Goal: Obtain resource: Download file/media

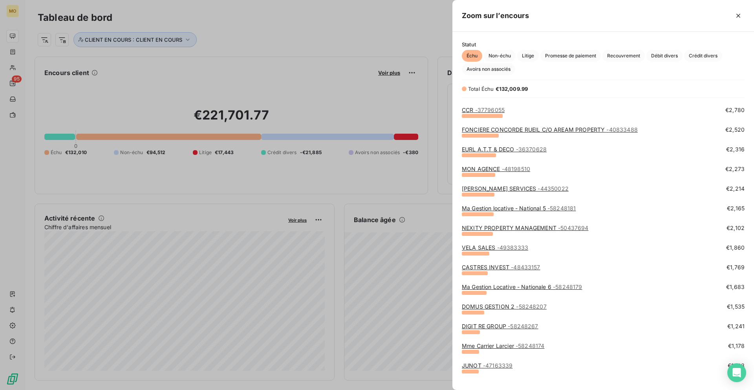
scroll to position [235, 0]
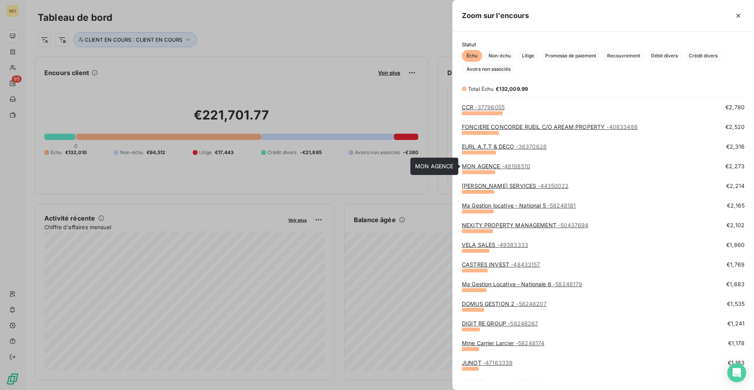
click at [491, 164] on link "MON AGENCE - 48198510" at bounding box center [496, 166] width 68 height 7
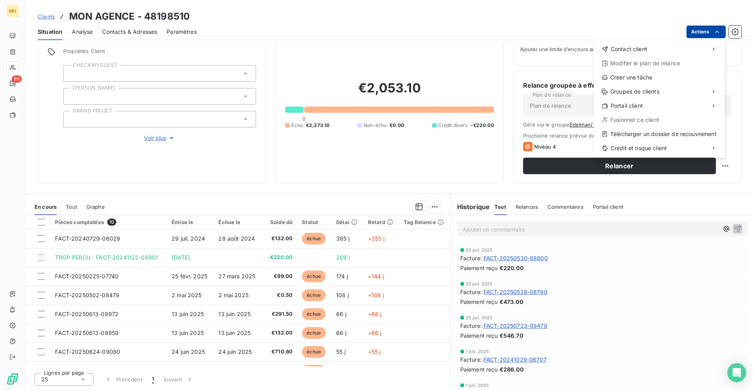
click at [699, 31] on html "MO 95 Clients MON AGENCE - 48198510 Situation Analyse Contacts & Adresses Param…" at bounding box center [377, 195] width 754 height 390
click at [618, 137] on div "Télécharger un dossier de recouvrement" at bounding box center [659, 134] width 125 height 13
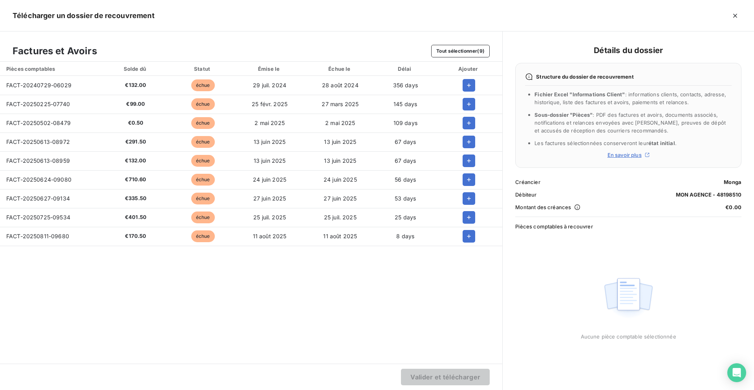
click at [46, 82] on span "FACT-20240729-06029" at bounding box center [38, 85] width 65 height 7
copy span "FACT-20240729-06029"
click at [28, 105] on span "FACT-20250225-07740" at bounding box center [38, 104] width 64 height 7
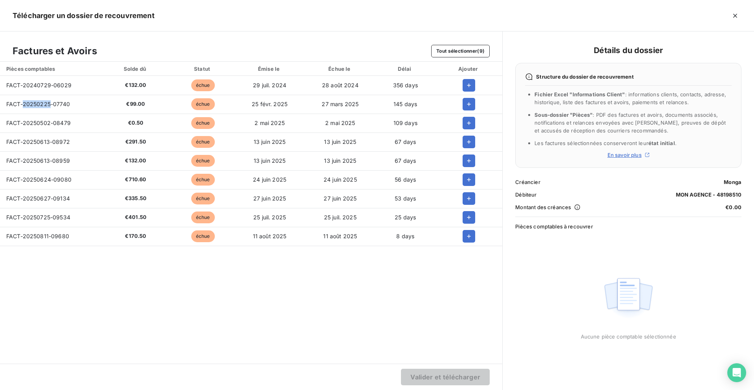
click at [28, 105] on span "FACT-20250225-07740" at bounding box center [38, 104] width 64 height 7
copy span "FACT-20250225-07740"
click at [37, 139] on span "FACT-20250613-08972" at bounding box center [38, 141] width 64 height 7
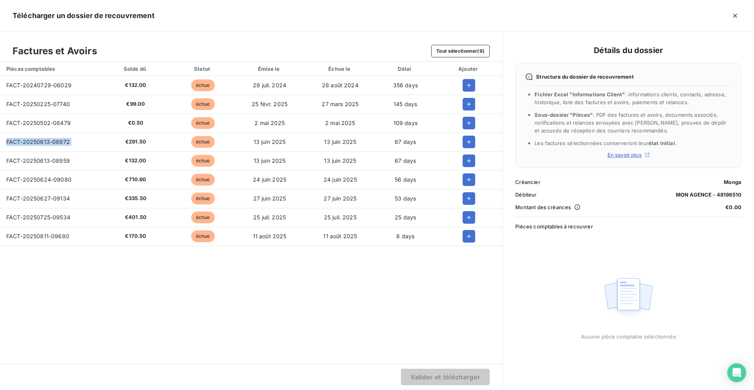
click at [37, 139] on span "FACT-20250613-08972" at bounding box center [38, 141] width 64 height 7
copy span "FACT-20250613-08972"
click at [52, 159] on span "FACT-20250613-08959" at bounding box center [38, 160] width 64 height 7
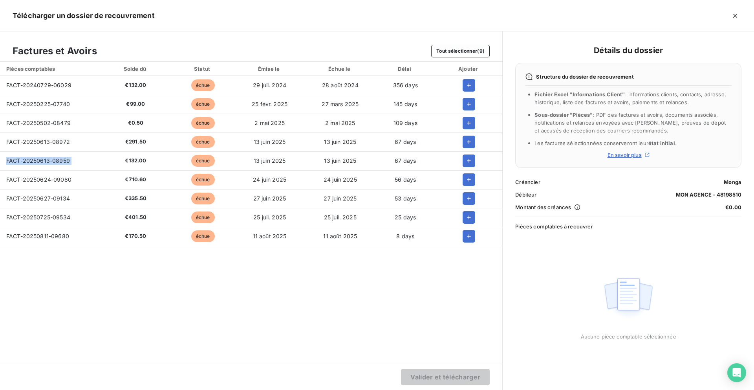
copy span "FACT-20250613-08959"
click at [36, 181] on span "FACT-20250624-09080" at bounding box center [38, 179] width 65 height 7
copy span "FACT-20250624-09080"
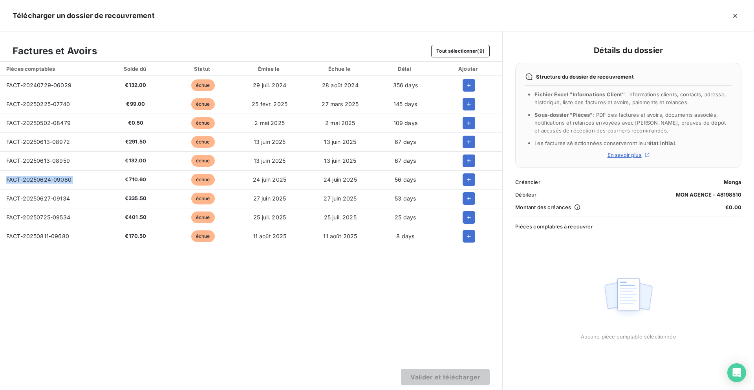
click at [23, 200] on span "FACT-20250627-09134" at bounding box center [38, 198] width 64 height 7
copy span "FACT-20250627-09134"
click at [465, 86] on icon "button" at bounding box center [469, 85] width 8 height 8
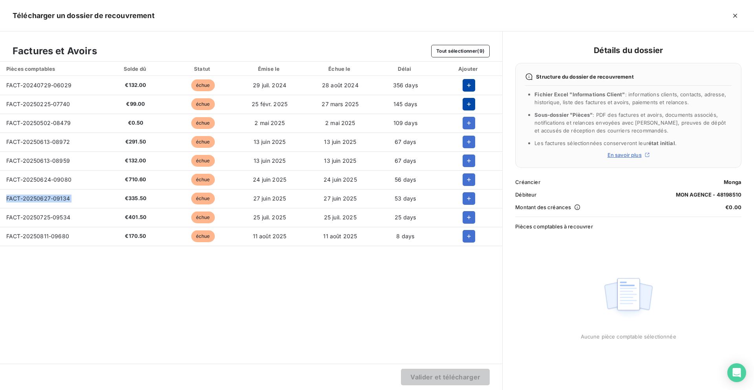
click at [469, 103] on icon "button" at bounding box center [469, 104] width 4 height 4
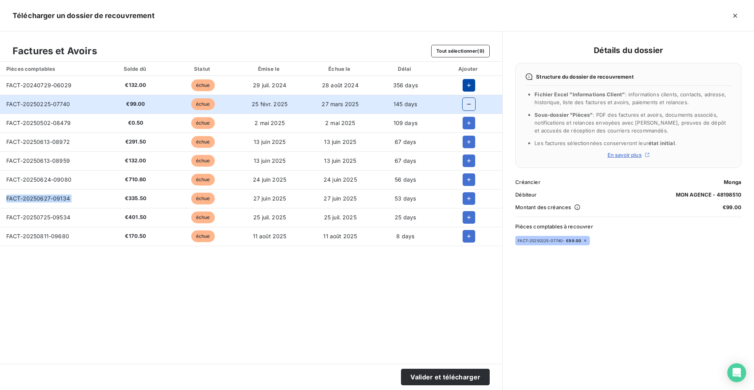
click at [469, 84] on icon "button" at bounding box center [469, 85] width 4 height 4
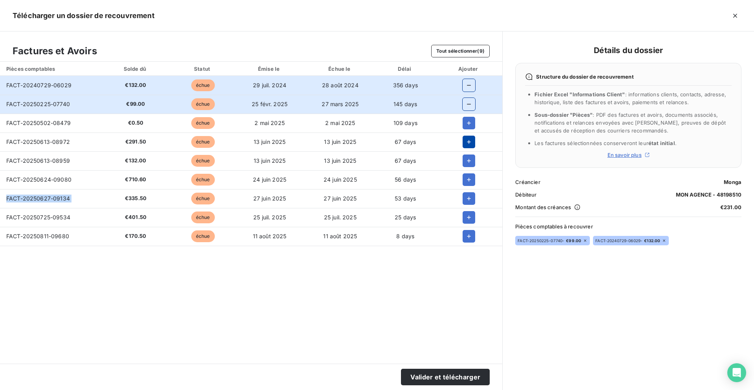
click at [465, 136] on button "button" at bounding box center [469, 142] width 13 height 13
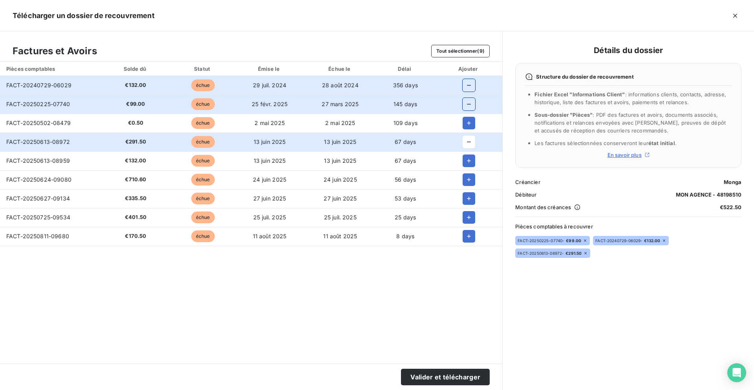
click at [462, 160] on div at bounding box center [468, 160] width 55 height 13
click at [462, 169] on td at bounding box center [468, 160] width 67 height 19
click at [467, 161] on icon "button" at bounding box center [469, 161] width 8 height 8
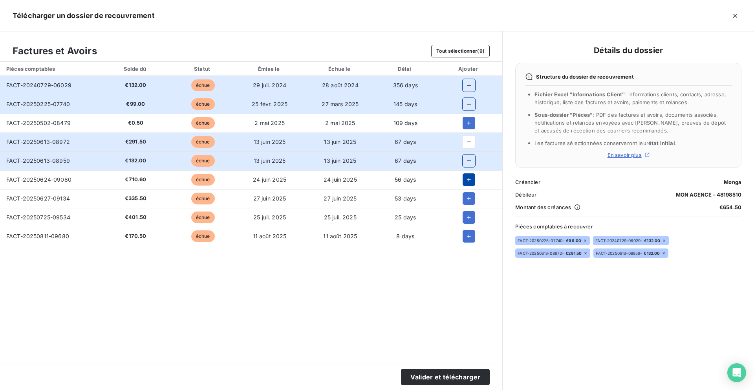
click at [467, 176] on icon "button" at bounding box center [469, 180] width 8 height 8
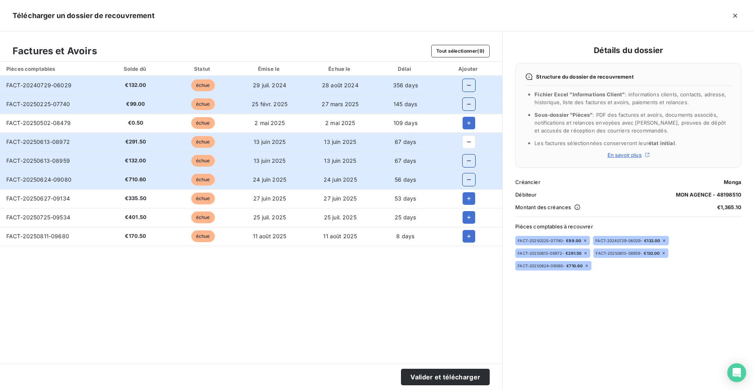
click at [467, 190] on td at bounding box center [468, 198] width 67 height 19
click at [467, 201] on icon "button" at bounding box center [469, 198] width 8 height 8
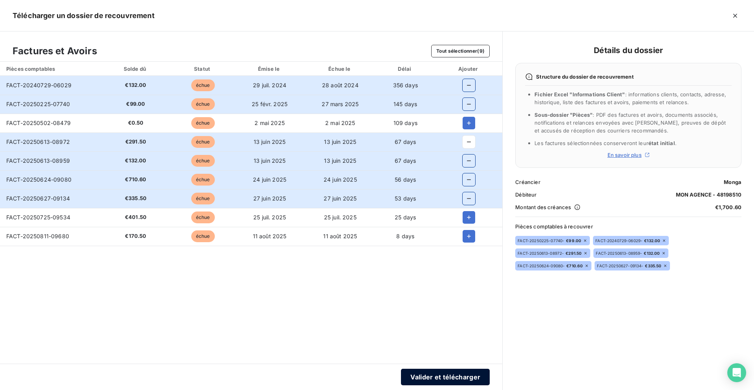
click at [419, 368] on button "Valider et télécharger" at bounding box center [445, 376] width 89 height 16
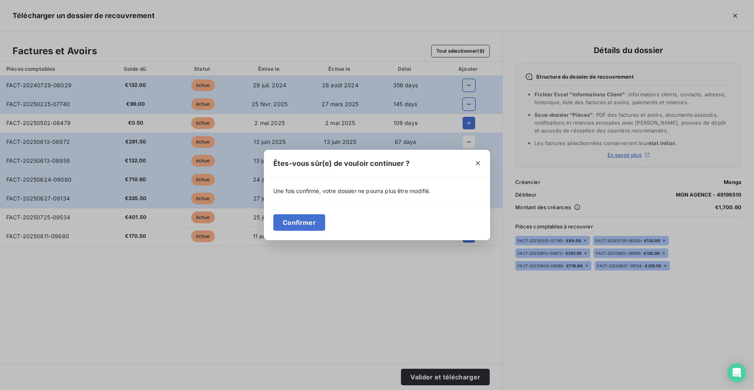
click at [419, 370] on div "Êtes-vous sûr(e) de vouloir continuer ? Une fois confirmé, votre dossier ne pou…" at bounding box center [377, 195] width 754 height 390
click at [304, 229] on button "Confirmer" at bounding box center [299, 222] width 52 height 16
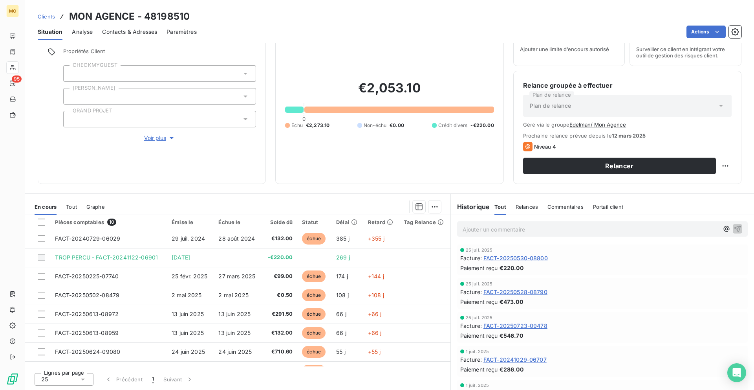
scroll to position [2, 0]
click at [698, 28] on html "MO 95 Clients MON AGENCE - 48198510 Situation Analyse Contacts & Adresses Param…" at bounding box center [377, 195] width 754 height 390
click at [151, 34] on html "MO 95 Clients MON AGENCE - 48198510 Situation Analyse Contacts & Adresses Param…" at bounding box center [377, 195] width 754 height 390
click at [148, 34] on span "Contacts & Adresses" at bounding box center [129, 32] width 55 height 8
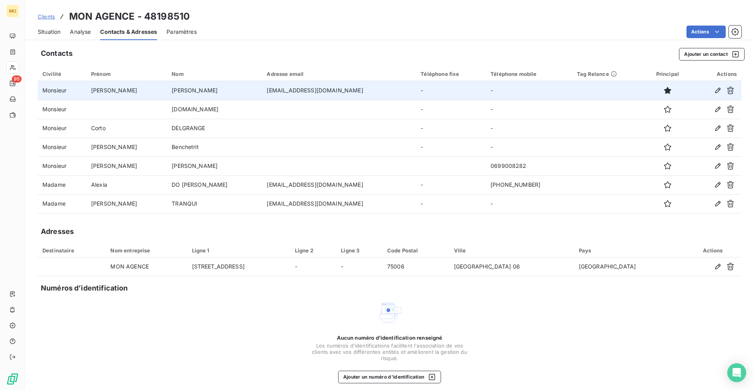
click at [300, 88] on td "[EMAIL_ADDRESS][DOMAIN_NAME]" at bounding box center [339, 90] width 154 height 19
copy td "[EMAIL_ADDRESS][DOMAIN_NAME]"
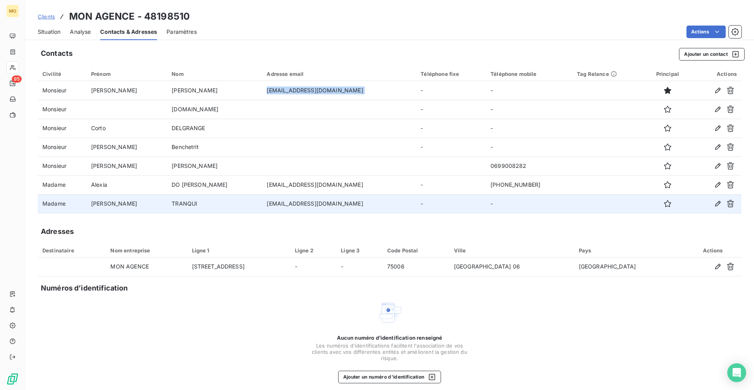
click at [265, 203] on td "[EMAIL_ADDRESS][DOMAIN_NAME]" at bounding box center [339, 203] width 154 height 19
copy td "[EMAIL_ADDRESS][DOMAIN_NAME]"
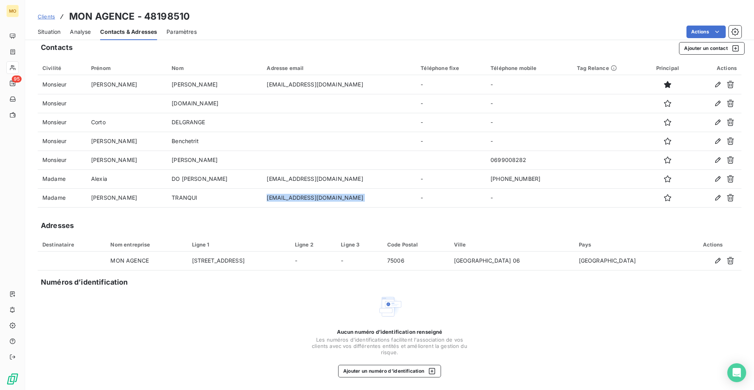
click at [49, 33] on span "Situation" at bounding box center [49, 32] width 23 height 8
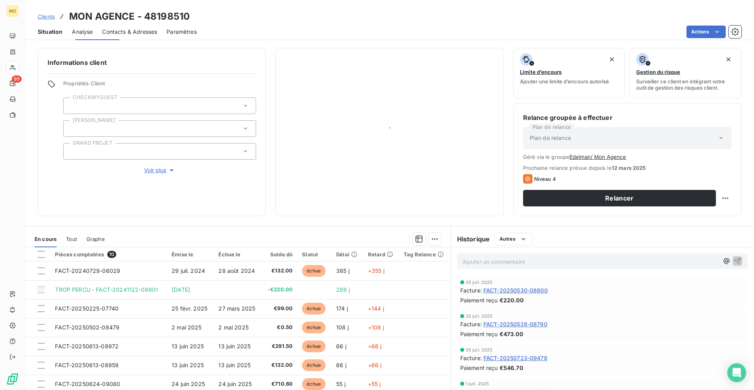
scroll to position [0, 0]
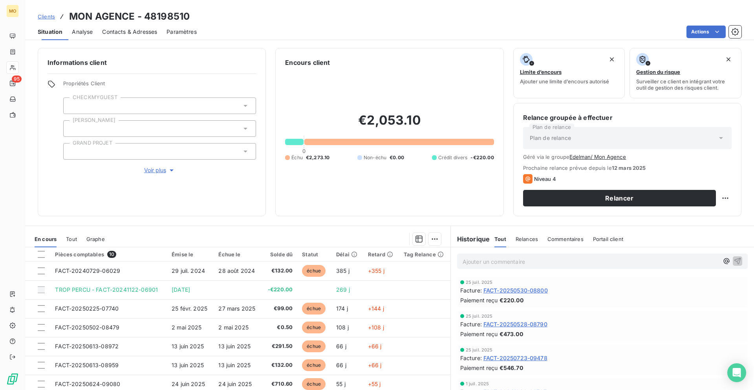
click at [48, 18] on span "Clients" at bounding box center [46, 16] width 17 height 6
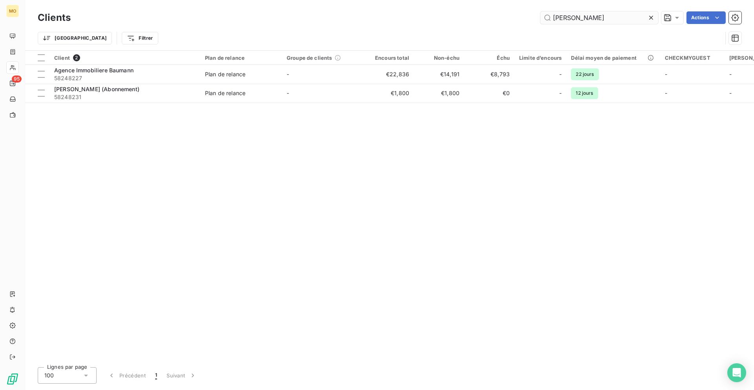
click at [581, 13] on input "[PERSON_NAME]" at bounding box center [599, 17] width 118 height 13
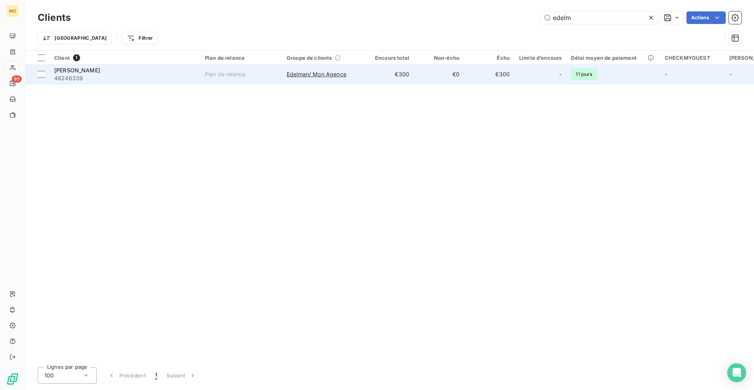
type input "edelm"
click at [233, 68] on td "Plan de relance" at bounding box center [241, 74] width 82 height 19
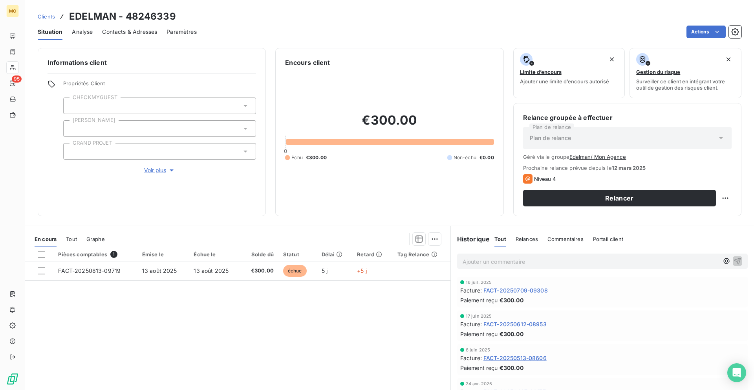
click at [150, 34] on span "Contacts & Adresses" at bounding box center [129, 32] width 55 height 8
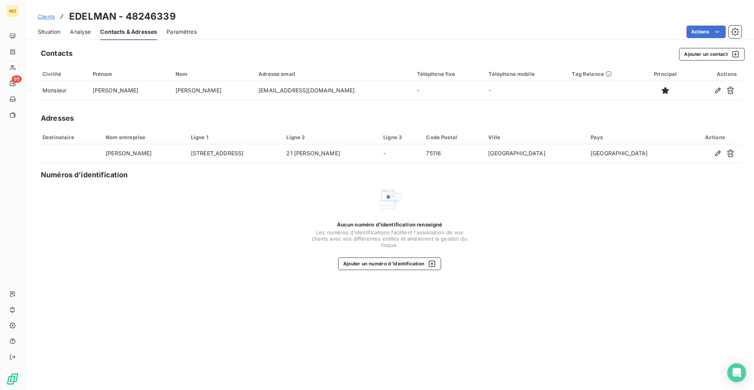
click at [43, 33] on span "Situation" at bounding box center [49, 32] width 23 height 8
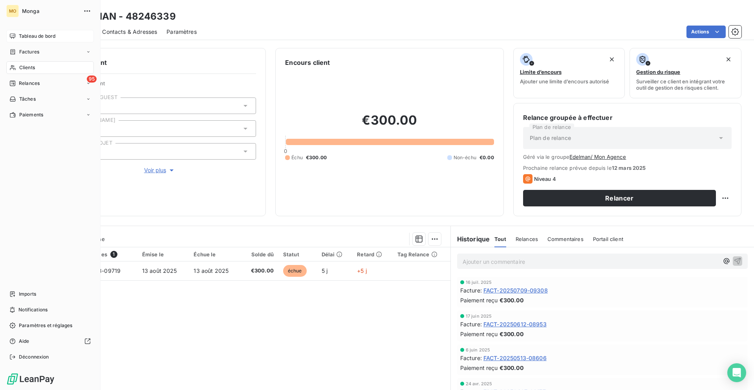
click at [18, 35] on div "Tableau de bord" at bounding box center [50, 36] width 88 height 13
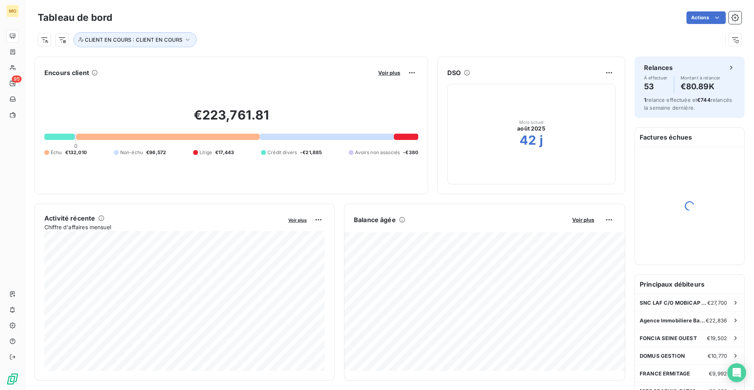
click at [394, 66] on div "Encours client Voir plus €223,761.81 0 Échu €132,010 Non-échu €96,572 Litige €1…" at bounding box center [232, 125] width 394 height 137
click at [393, 70] on span "Voir plus" at bounding box center [389, 73] width 22 height 6
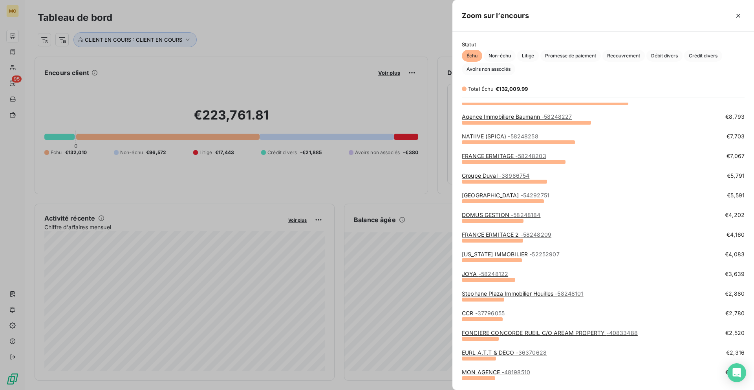
scroll to position [32, 0]
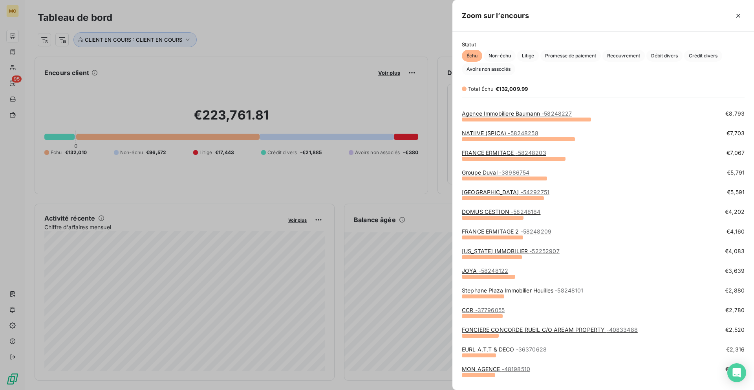
click at [476, 311] on span "- 37796055" at bounding box center [489, 309] width 29 height 7
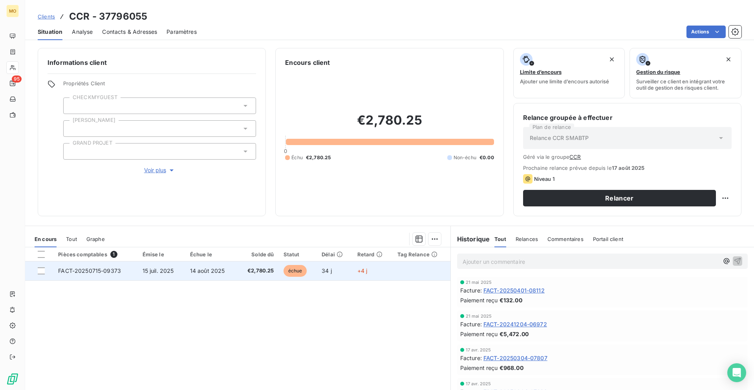
click at [391, 272] on td "+4 j" at bounding box center [373, 270] width 40 height 19
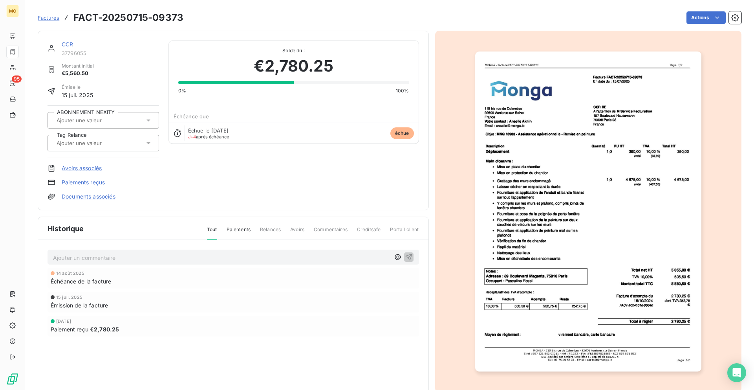
click at [484, 125] on img "button" at bounding box center [588, 211] width 226 height 320
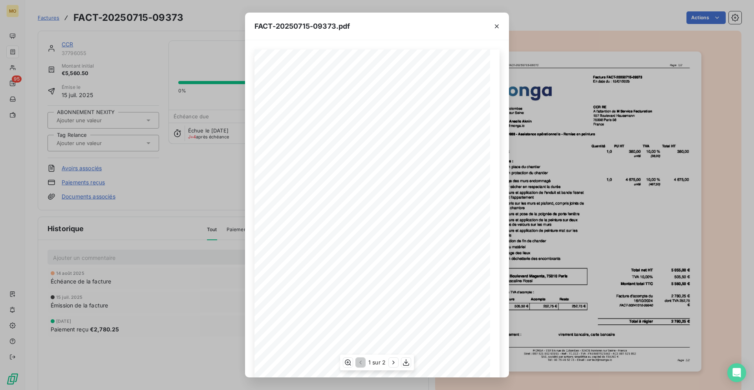
click at [394, 74] on span "Facture FACT-20250715-09373" at bounding box center [407, 76] width 51 height 4
drag, startPoint x: 392, startPoint y: 74, endPoint x: 430, endPoint y: 76, distance: 38.9
click at [430, 76] on span "Facture FACT-20250715-09373" at bounding box center [407, 76] width 51 height 4
copy span "re FACT-20250715-0937"
click at [524, 82] on div "FACT-20250715-09373.pdf [STREET_ADDRESS] Votre contact : [PERSON_NAME] Email : …" at bounding box center [377, 195] width 754 height 390
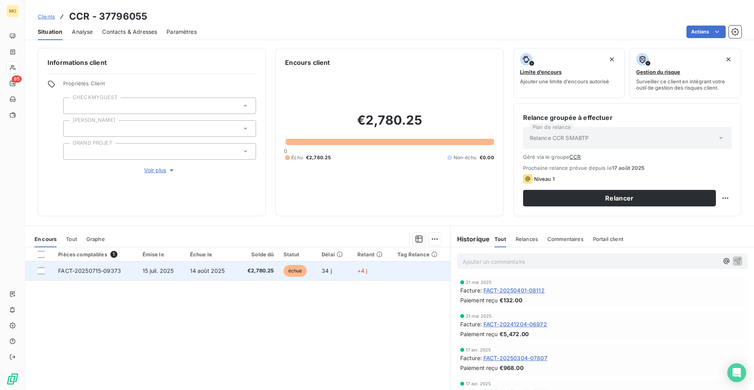
click at [243, 271] on span "€2,780.25" at bounding box center [258, 271] width 32 height 8
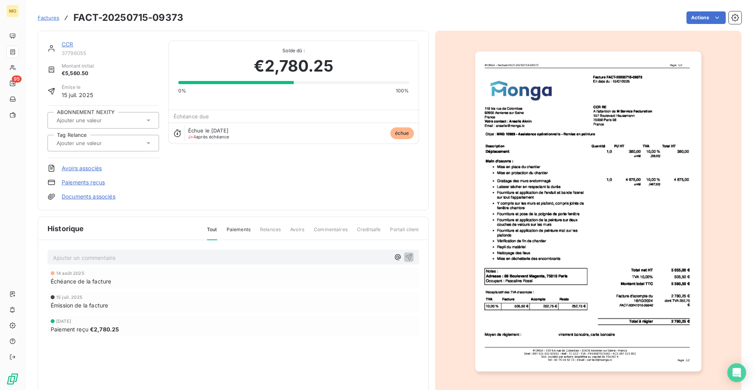
click at [550, 186] on img "button" at bounding box center [588, 211] width 226 height 320
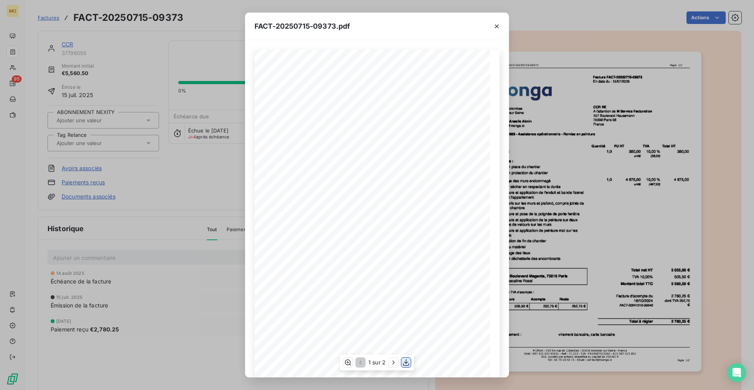
click at [405, 360] on icon "button" at bounding box center [406, 362] width 8 height 8
click at [147, 107] on div "FACT-20250715-09373.pdf [STREET_ADDRESS] Votre contact : [PERSON_NAME] Email : …" at bounding box center [377, 195] width 754 height 390
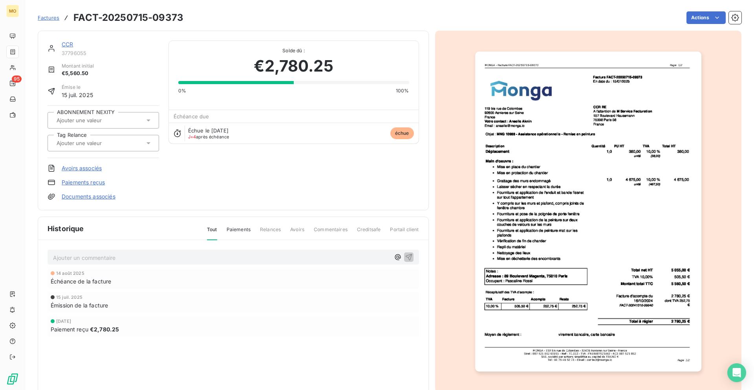
click at [68, 51] on span "37796055" at bounding box center [110, 53] width 97 height 6
click at [68, 47] on link "CCR" at bounding box center [67, 44] width 11 height 7
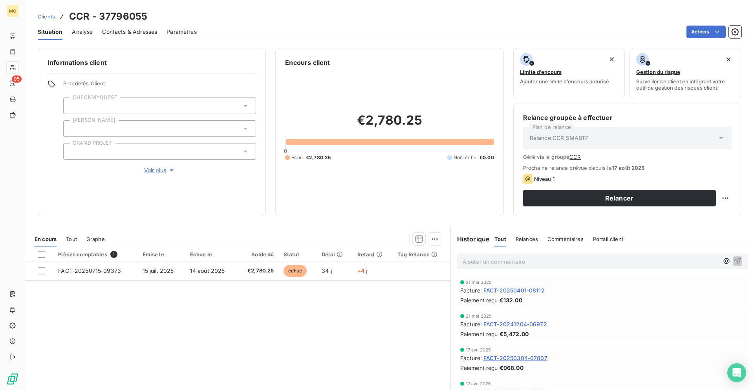
click at [142, 33] on span "Contacts & Adresses" at bounding box center [129, 32] width 55 height 8
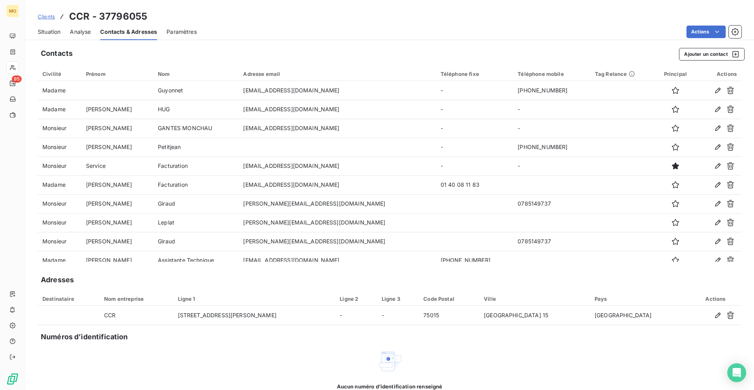
click at [46, 31] on span "Situation" at bounding box center [49, 32] width 23 height 8
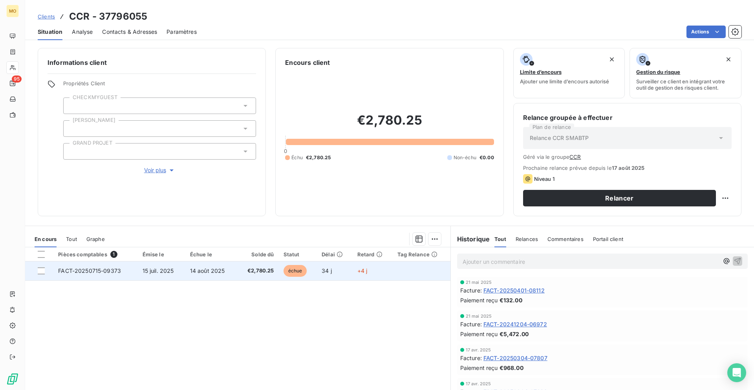
click at [157, 264] on td "15 juil. 2025" at bounding box center [162, 270] width 48 height 19
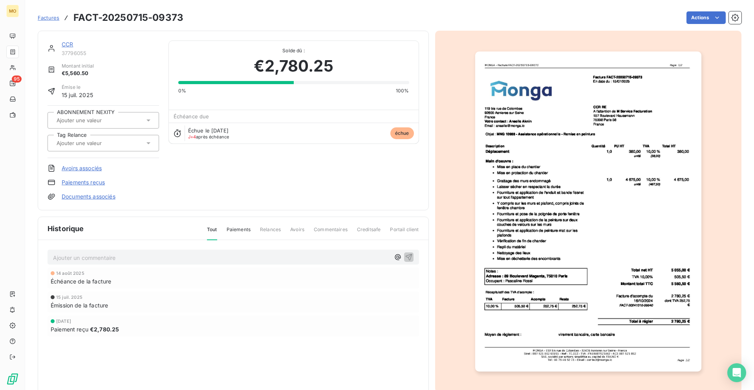
click at [520, 117] on img "button" at bounding box center [588, 211] width 226 height 320
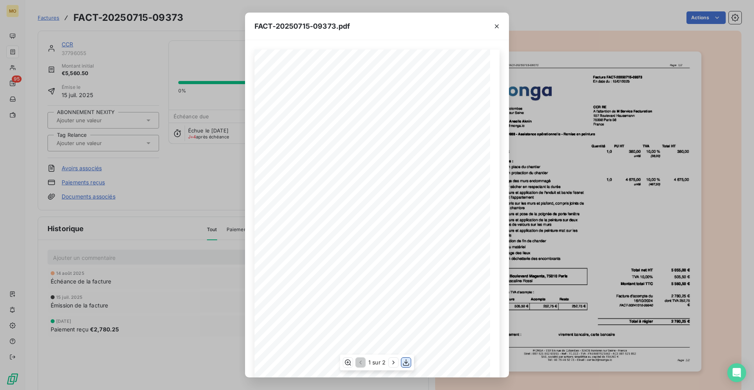
click at [406, 364] on icon "button" at bounding box center [406, 362] width 8 height 8
click at [214, 37] on div "FACT-20250715-09373.pdf [STREET_ADDRESS] Votre contact : [PERSON_NAME] Email : …" at bounding box center [377, 195] width 754 height 390
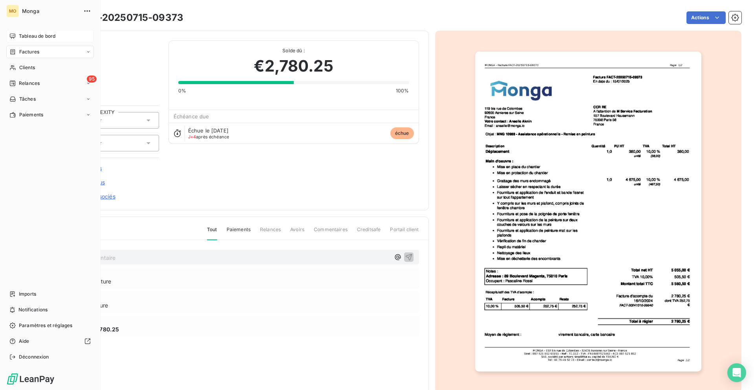
click at [22, 31] on div "Tableau de bord" at bounding box center [50, 36] width 88 height 13
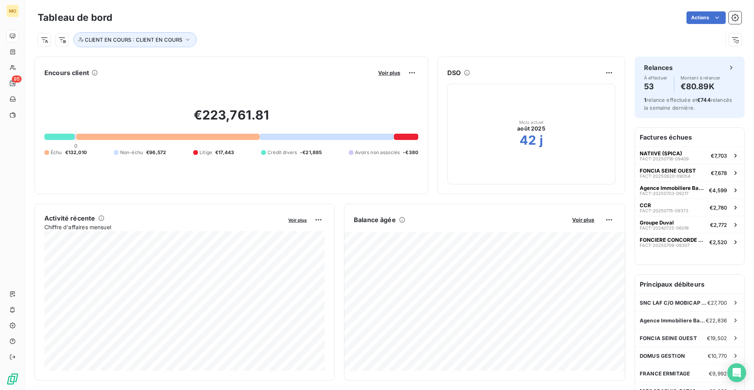
click at [394, 69] on button "Voir plus" at bounding box center [389, 72] width 27 height 7
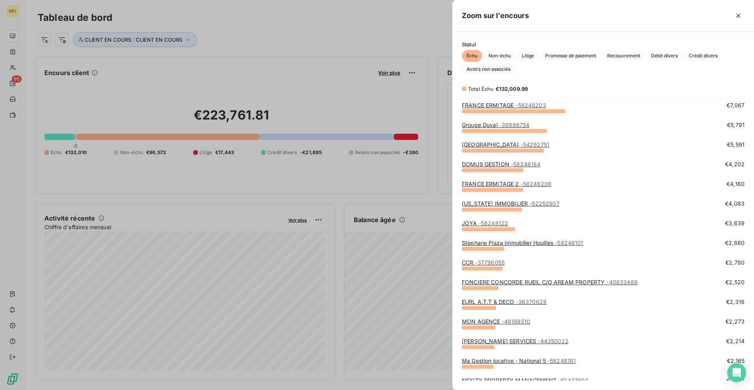
scroll to position [81, 0]
click at [504, 279] on link "FONCIERE CONCORDE RUEIL C/O AREAM PROPERTY - 40833488" at bounding box center [550, 281] width 176 height 7
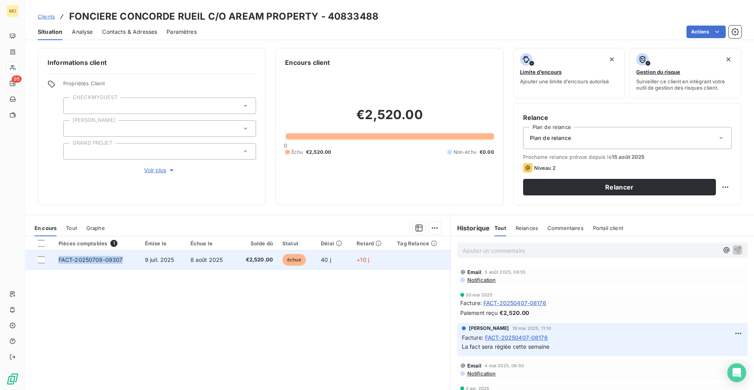
copy span "FACT-20250709-09307"
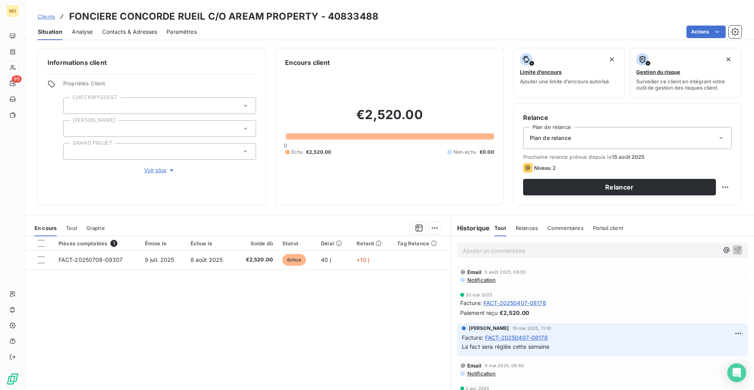
drag, startPoint x: 58, startPoint y: 262, endPoint x: 89, endPoint y: 321, distance: 66.9
click at [89, 320] on div "Pièces comptables 1 Émise le Échue le Solde dû Statut Délai Retard Tag Relance …" at bounding box center [237, 311] width 425 height 151
click at [117, 34] on span "Contacts & Adresses" at bounding box center [129, 32] width 55 height 8
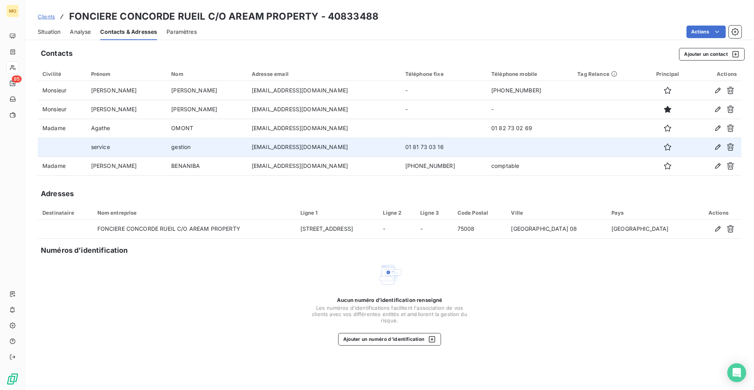
click at [247, 150] on td "[EMAIL_ADDRESS][DOMAIN_NAME]" at bounding box center [324, 146] width 154 height 19
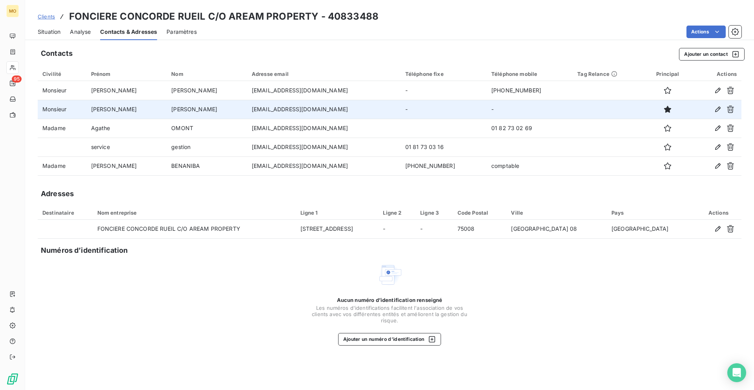
click at [247, 114] on td "[EMAIL_ADDRESS][DOMAIN_NAME]" at bounding box center [324, 109] width 154 height 19
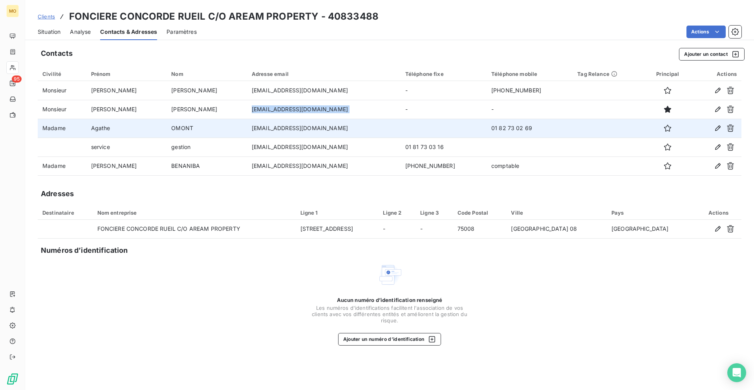
click at [247, 126] on td "[EMAIL_ADDRESS][DOMAIN_NAME]" at bounding box center [324, 128] width 154 height 19
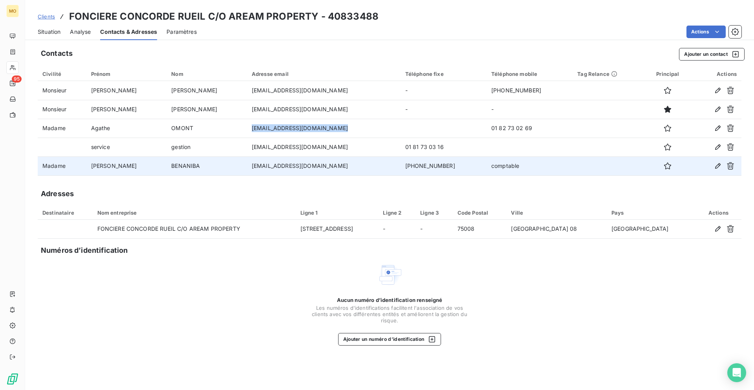
click at [251, 165] on td "[EMAIL_ADDRESS][DOMAIN_NAME]" at bounding box center [324, 165] width 154 height 19
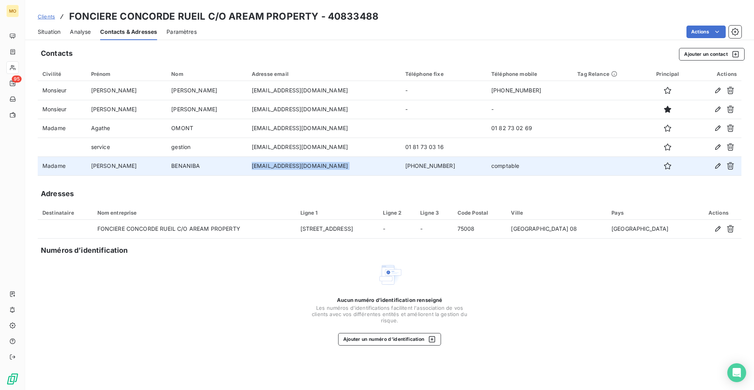
click at [251, 165] on td "[EMAIL_ADDRESS][DOMAIN_NAME]" at bounding box center [324, 165] width 154 height 19
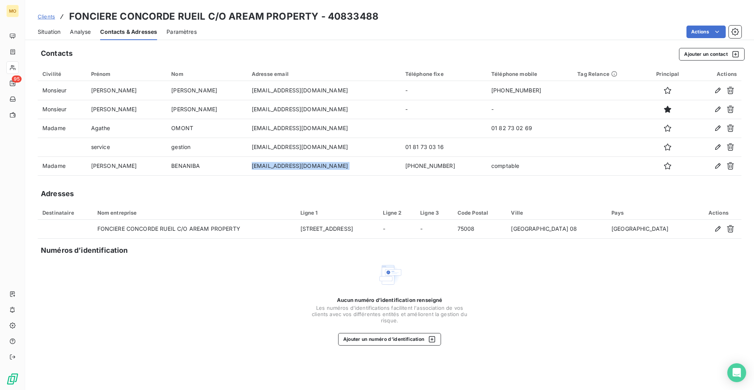
click at [55, 36] on div "Situation" at bounding box center [49, 32] width 23 height 16
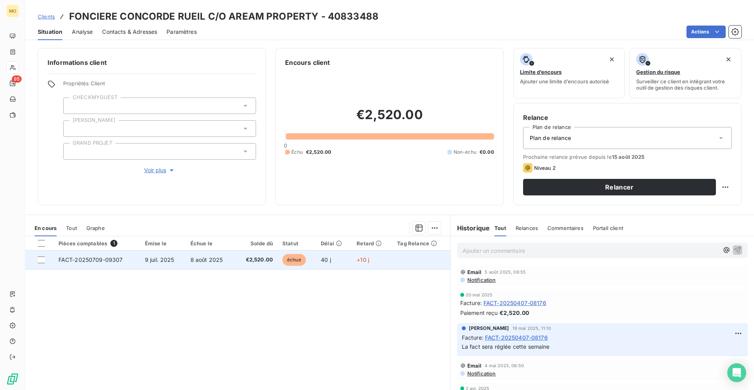
click at [109, 268] on td "FACT-20250709-09307" at bounding box center [97, 259] width 86 height 19
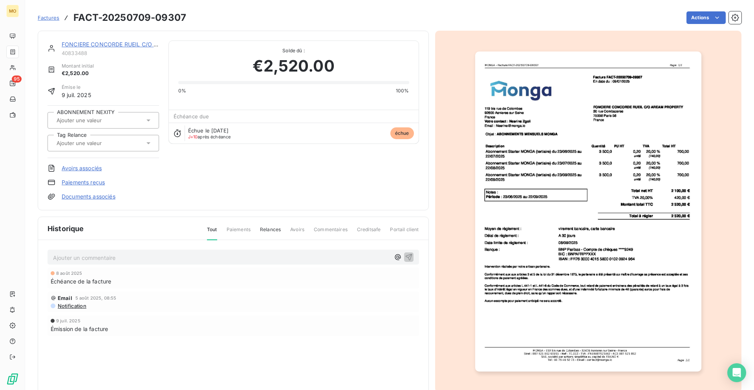
click at [522, 245] on img "button" at bounding box center [588, 211] width 226 height 320
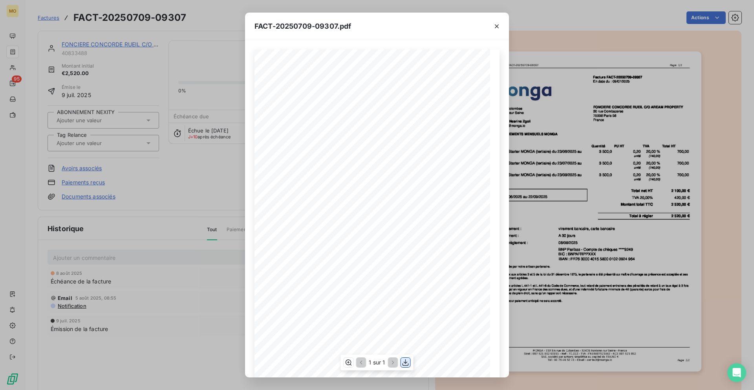
click at [404, 362] on icon "button" at bounding box center [406, 362] width 6 height 7
click at [132, 94] on div "FACT-20250709-09307.pdf [STREET_ADDRESS] Votre contact : [PERSON_NAME] Email : …" at bounding box center [377, 195] width 754 height 390
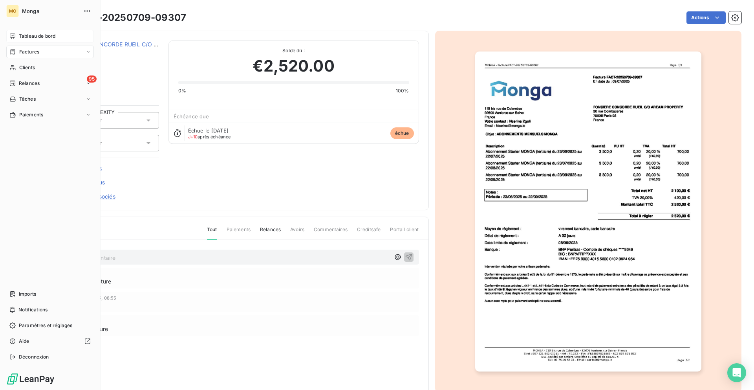
click at [12, 37] on icon at bounding box center [12, 36] width 6 height 6
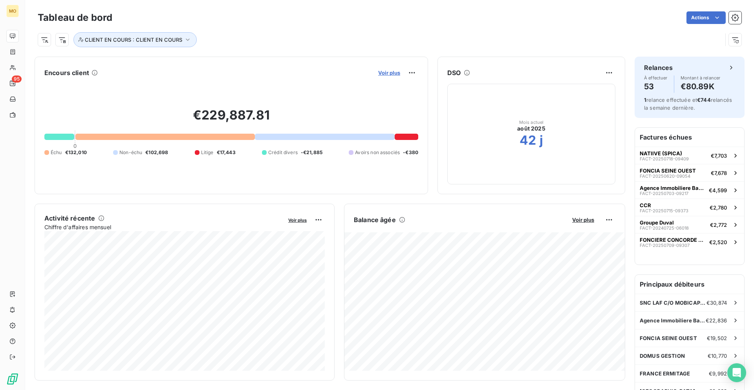
click at [386, 72] on span "Voir plus" at bounding box center [389, 73] width 22 height 6
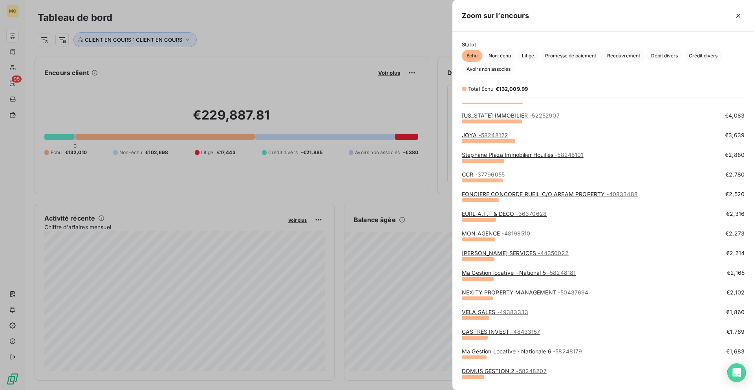
scroll to position [172, 0]
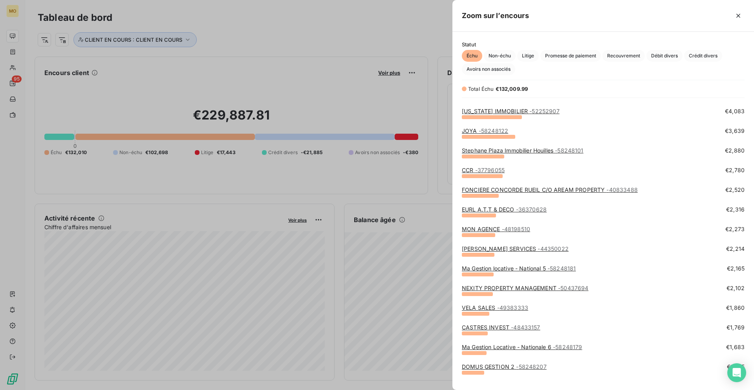
click at [493, 268] on link "Ma Gestion locative - National 5 - 58248181" at bounding box center [519, 268] width 114 height 7
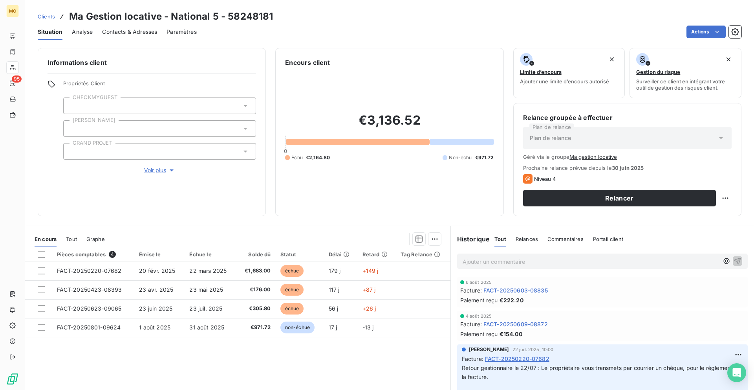
click at [143, 20] on h3 "Ma Gestion locative - National 5 - 58248181" at bounding box center [171, 16] width 204 height 14
click at [143, 35] on span "Contacts & Adresses" at bounding box center [129, 32] width 55 height 8
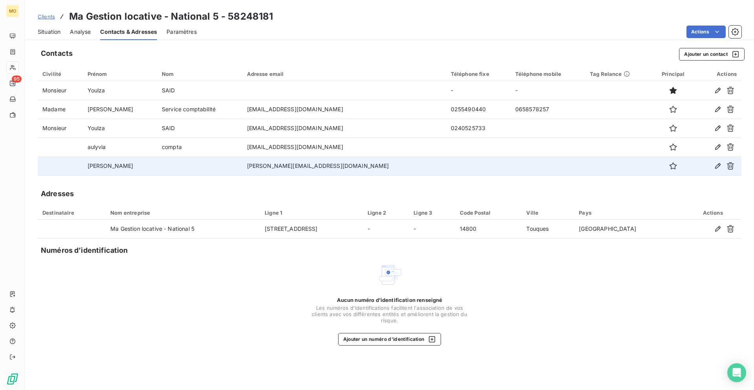
click at [298, 165] on td "[PERSON_NAME][EMAIL_ADDRESS][DOMAIN_NAME]" at bounding box center [344, 165] width 204 height 19
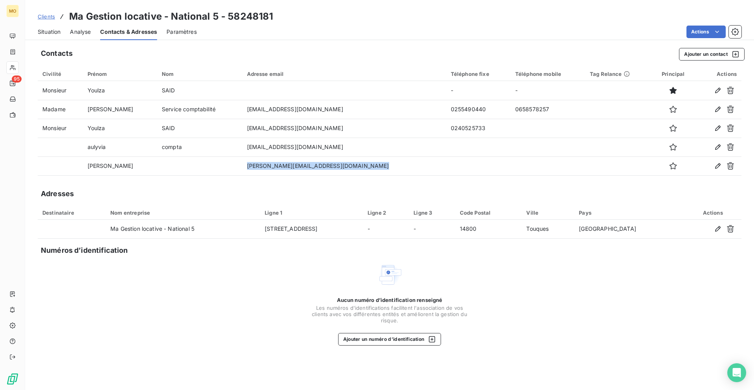
click at [54, 32] on span "Situation" at bounding box center [49, 32] width 23 height 8
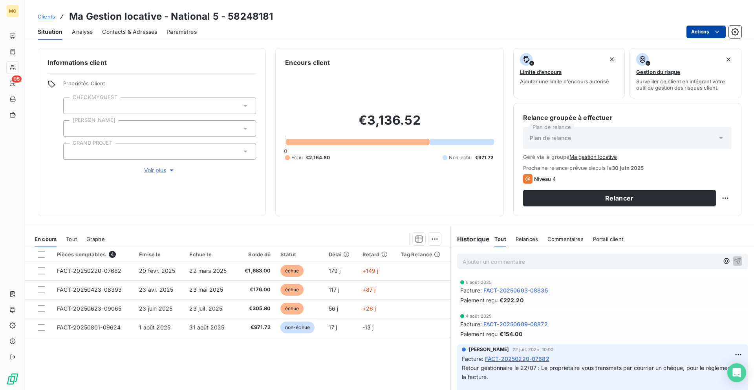
click at [711, 31] on html "MO 95 Clients Ma Gestion locative - National 5 - 58248181 Situation Analyse Con…" at bounding box center [377, 195] width 754 height 390
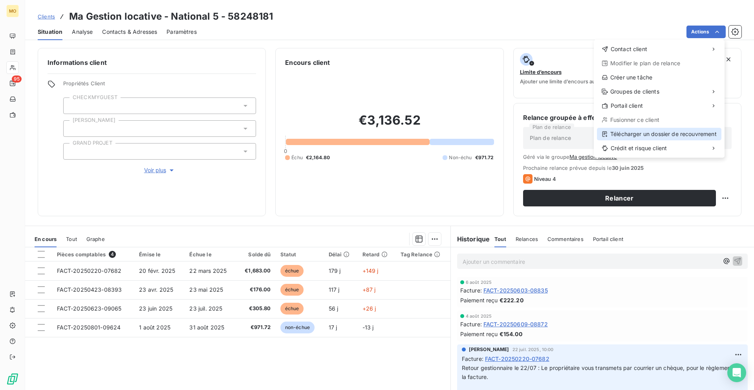
click at [637, 132] on div "Télécharger un dossier de recouvrement" at bounding box center [659, 134] width 125 height 13
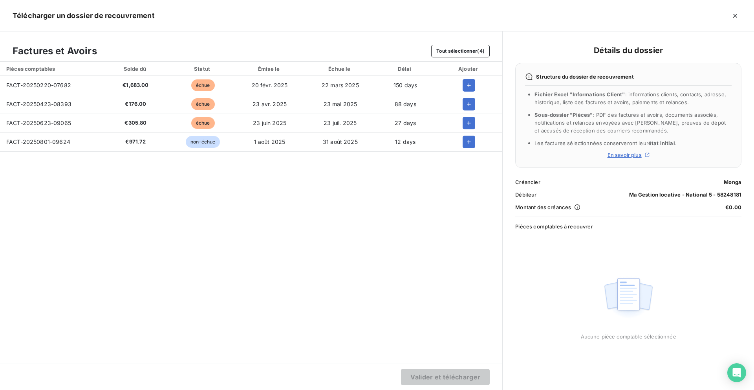
click at [14, 86] on span "FACT-20250220-07682" at bounding box center [38, 85] width 65 height 7
click at [52, 103] on span "FACT-20250423-08393" at bounding box center [38, 104] width 65 height 7
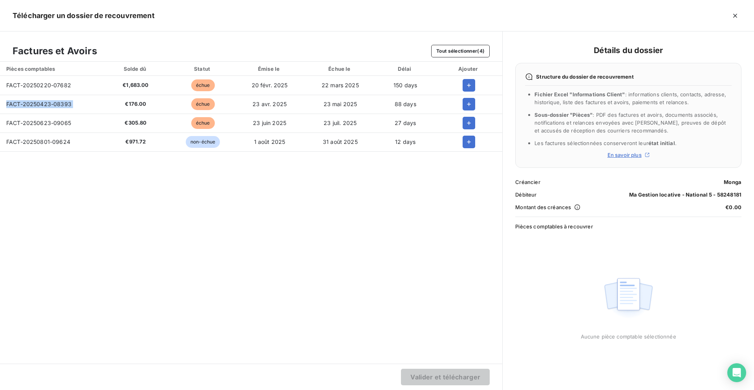
click at [52, 103] on span "FACT-20250423-08393" at bounding box center [38, 104] width 65 height 7
click at [38, 119] on td "FACT-20250623-09065" at bounding box center [50, 123] width 100 height 19
drag, startPoint x: 124, startPoint y: 86, endPoint x: 77, endPoint y: 165, distance: 91.4
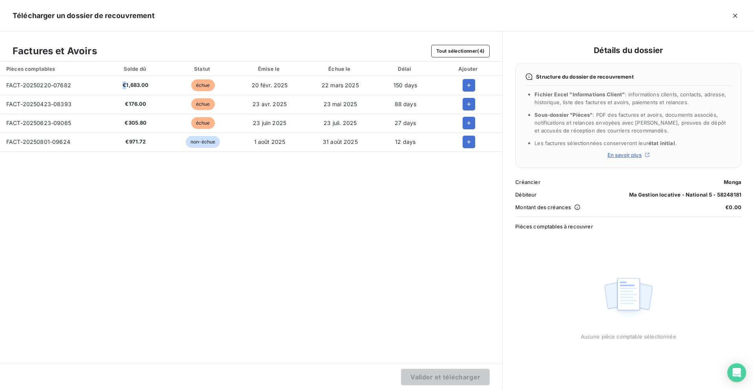
click at [119, 88] on span "€1,683.00" at bounding box center [135, 85] width 59 height 8
click at [471, 82] on icon "button" at bounding box center [469, 85] width 8 height 8
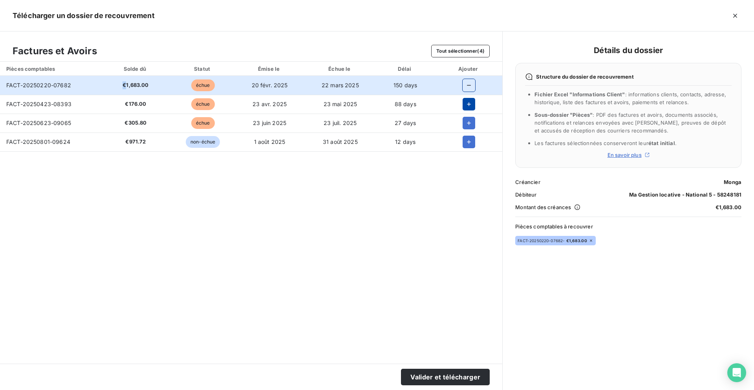
click at [469, 103] on icon "button" at bounding box center [469, 104] width 8 height 8
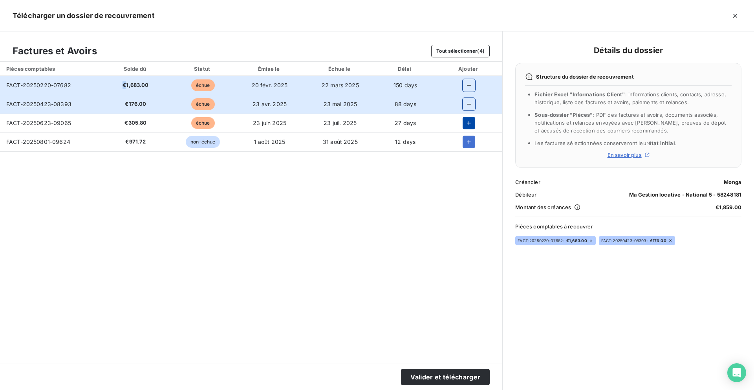
click at [468, 120] on icon "button" at bounding box center [469, 123] width 8 height 8
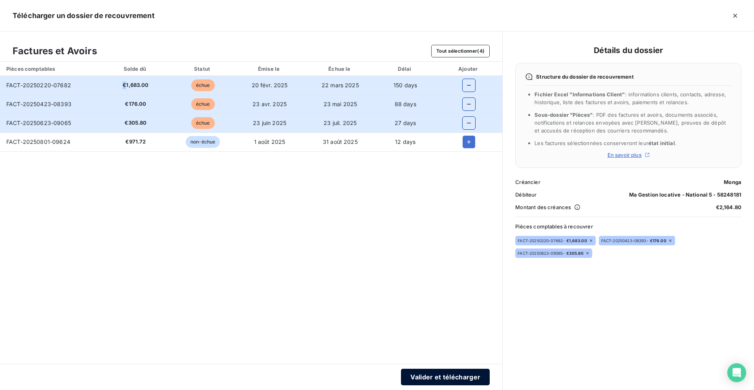
click at [416, 377] on button "Valider et télécharger" at bounding box center [445, 376] width 89 height 16
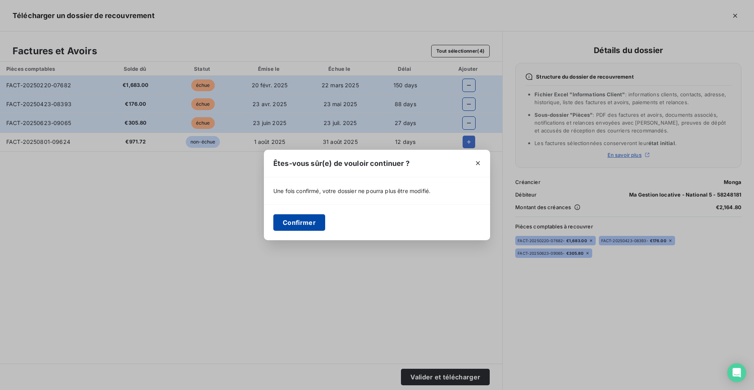
click at [294, 219] on button "Confirmer" at bounding box center [299, 222] width 52 height 16
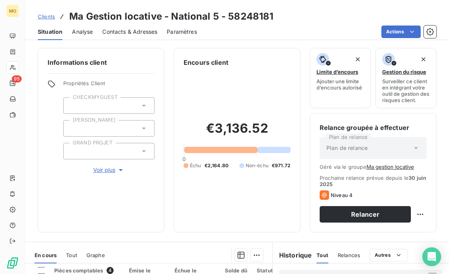
click at [117, 29] on span "Contacts & Adresses" at bounding box center [129, 32] width 55 height 8
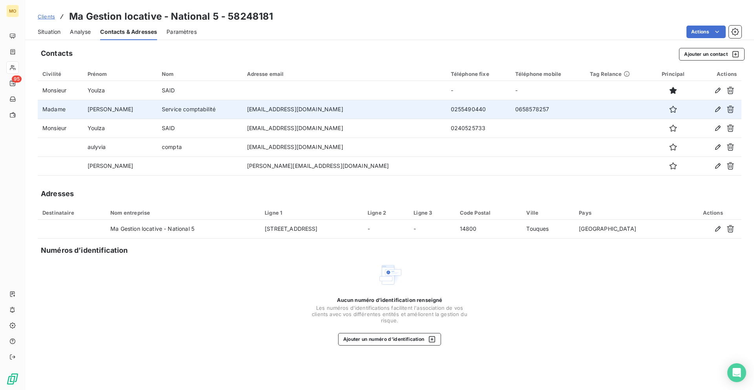
click at [326, 112] on td "[EMAIL_ADDRESS][DOMAIN_NAME]" at bounding box center [344, 109] width 204 height 19
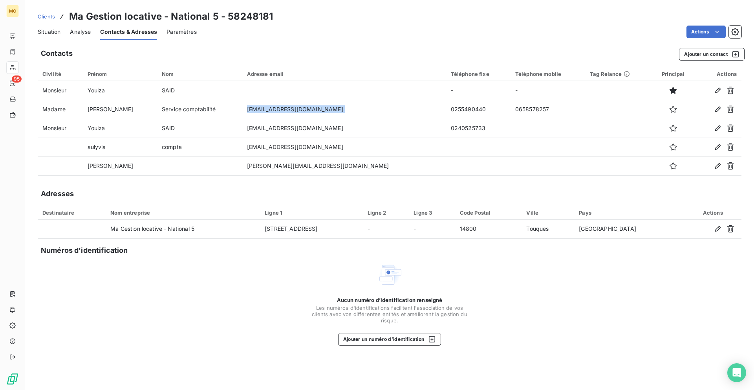
click at [40, 35] on span "Situation" at bounding box center [49, 32] width 23 height 8
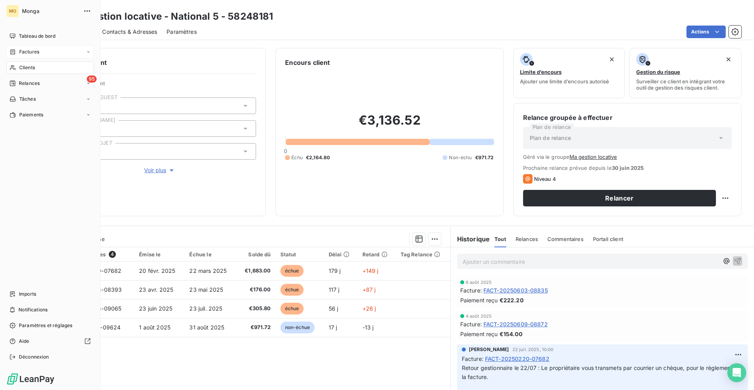
click at [18, 51] on div "Factures" at bounding box center [24, 51] width 30 height 7
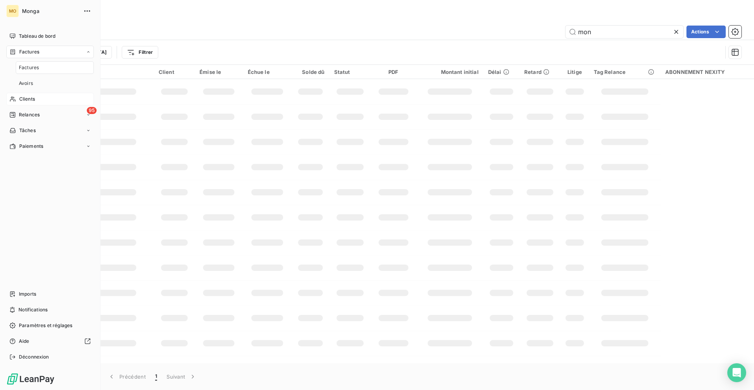
click at [24, 103] on div "Clients" at bounding box center [50, 99] width 88 height 13
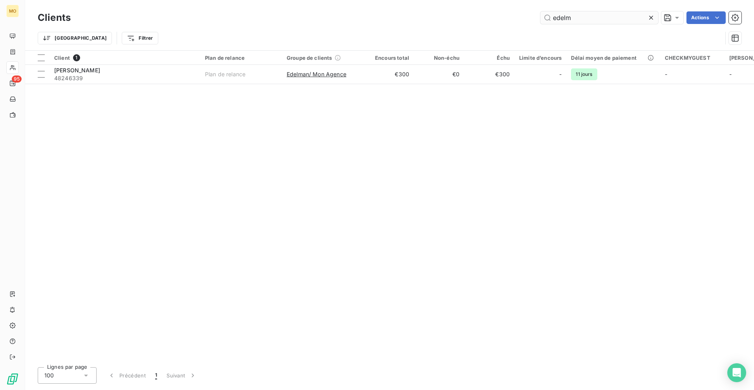
click at [568, 20] on input "edelm" at bounding box center [599, 17] width 118 height 13
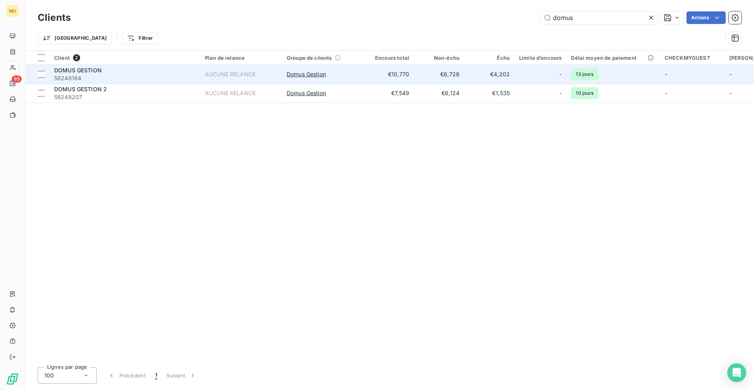
type input "domus"
click at [119, 67] on div "DOMUS GESTION" at bounding box center [124, 70] width 141 height 8
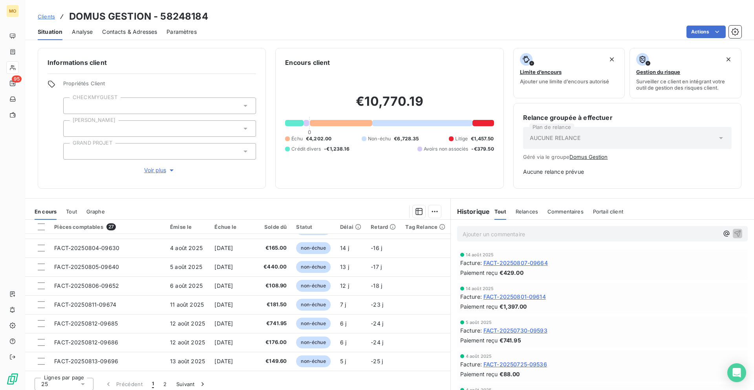
scroll to position [4, 0]
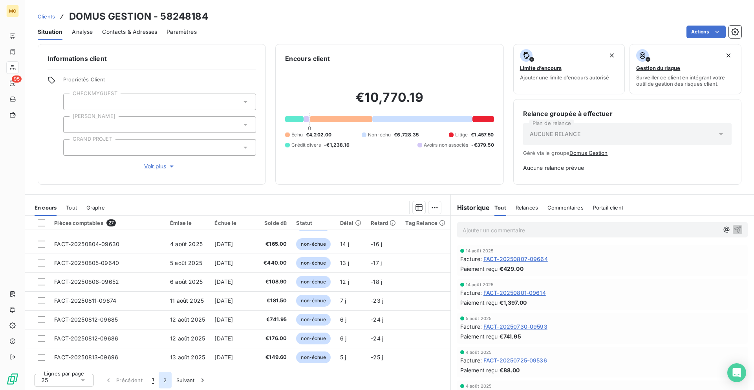
click at [162, 377] on button "2" at bounding box center [165, 380] width 13 height 16
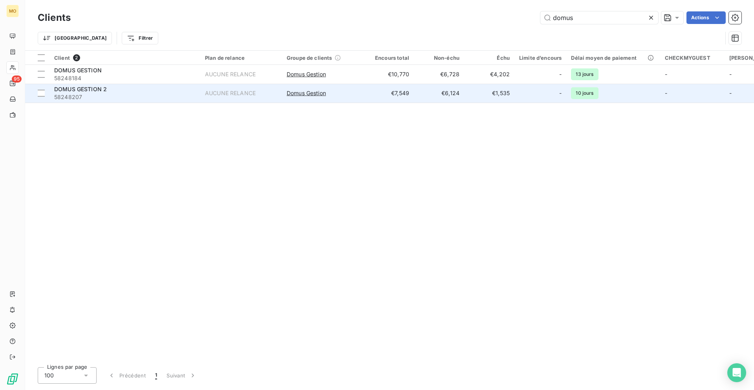
click at [177, 93] on span "58248207" at bounding box center [124, 97] width 141 height 8
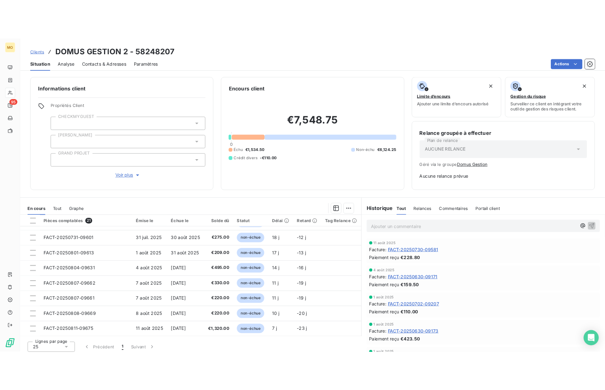
scroll to position [5, 0]
